Goal: Navigation & Orientation: Find specific page/section

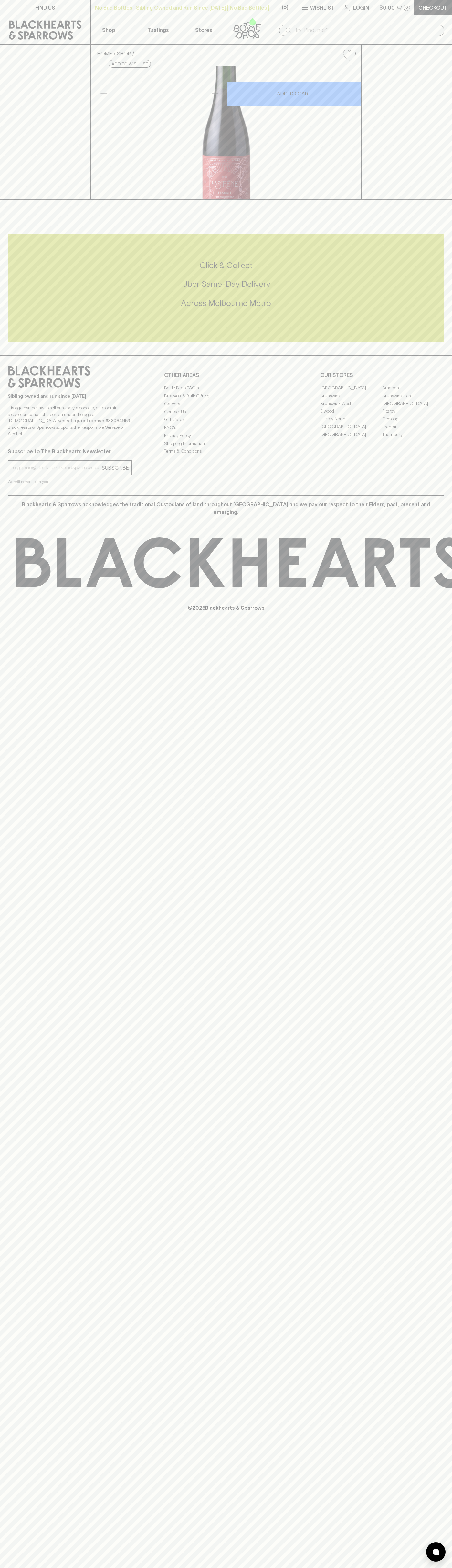
click at [143, 24] on link "Tastings" at bounding box center [158, 29] width 45 height 29
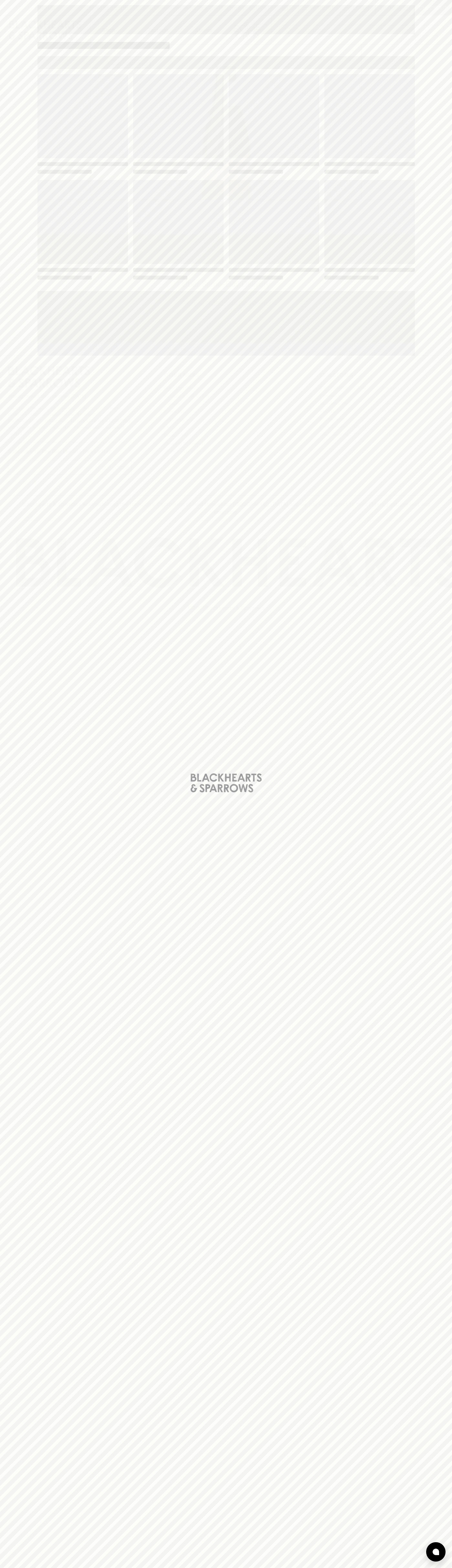
click at [448, 101] on div "Loading" at bounding box center [226, 784] width 452 height 1568
click at [253, 1567] on html "FIND US | No Bad Bottles | Sibling Owned and Run Since [DATE] | No Bad Bottles …" at bounding box center [226, 784] width 452 height 1568
click at [12, 658] on div "Loading" at bounding box center [226, 784] width 452 height 1568
